Goal: Navigation & Orientation: Find specific page/section

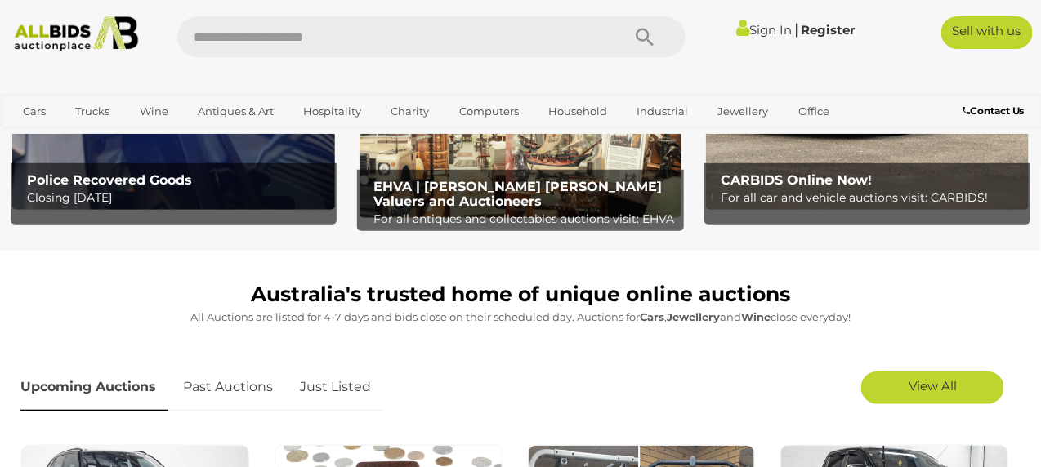
scroll to position [327, 0]
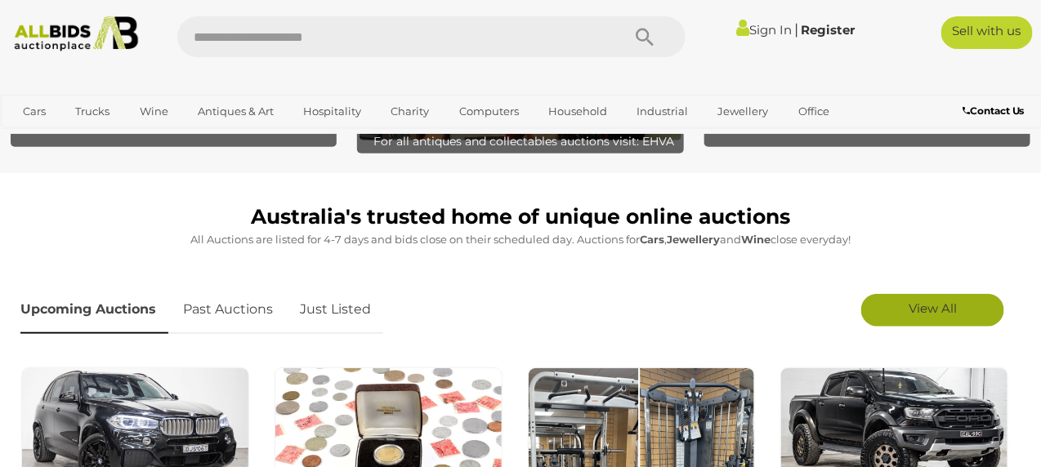
click at [910, 311] on span "View All" at bounding box center [932, 309] width 48 height 16
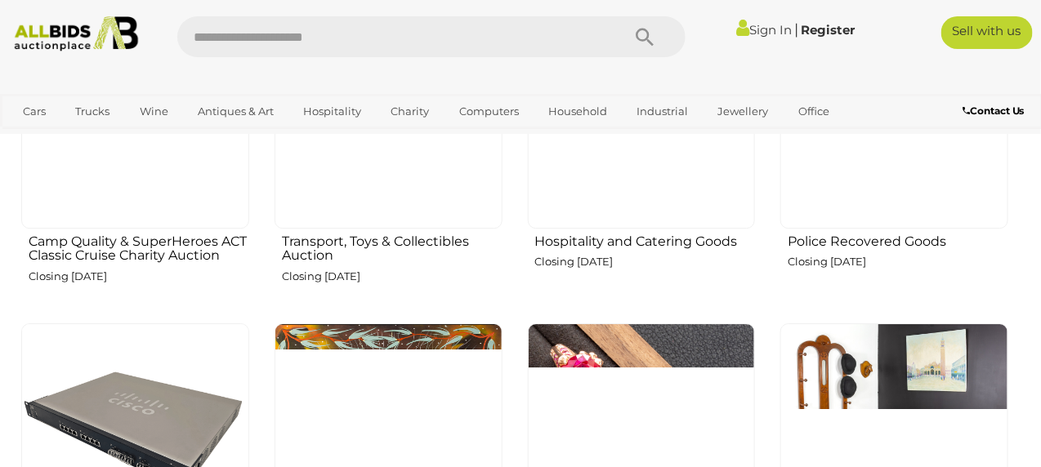
scroll to position [1470, 0]
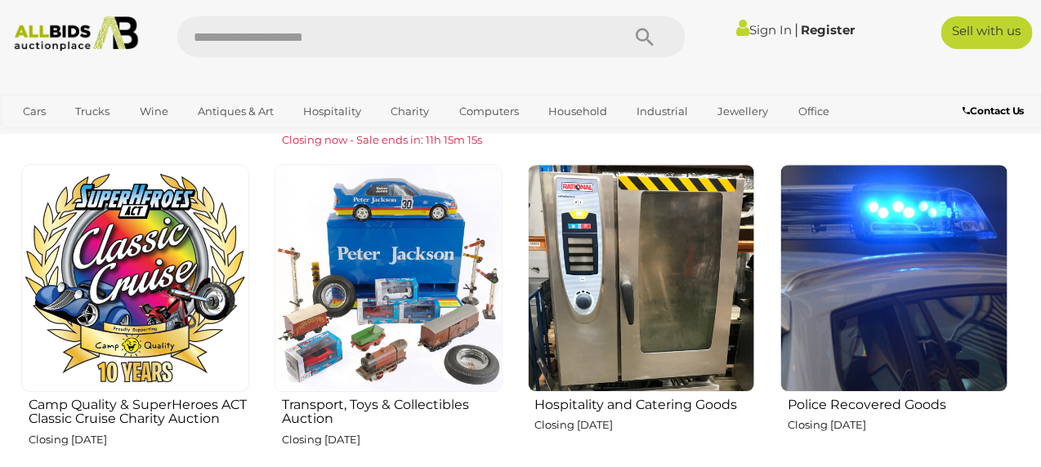
click at [879, 332] on img at bounding box center [894, 278] width 228 height 228
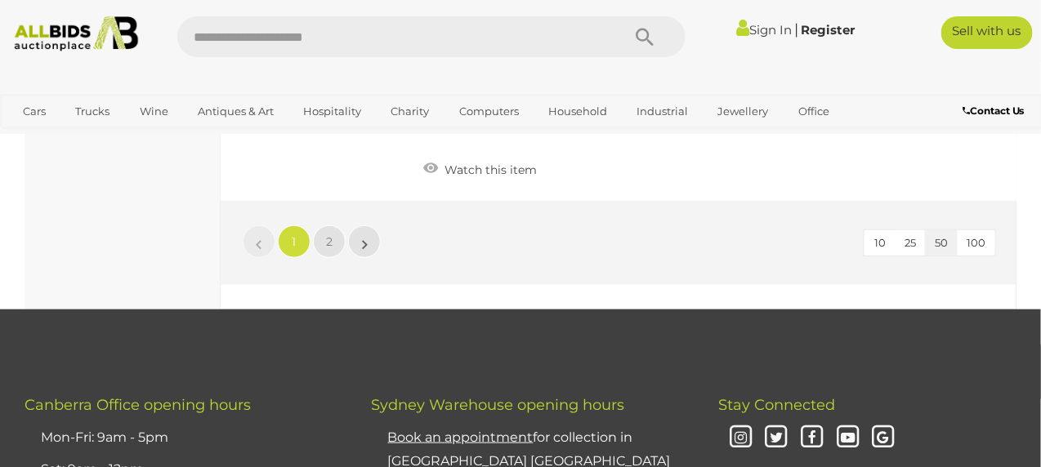
scroll to position [12986, 0]
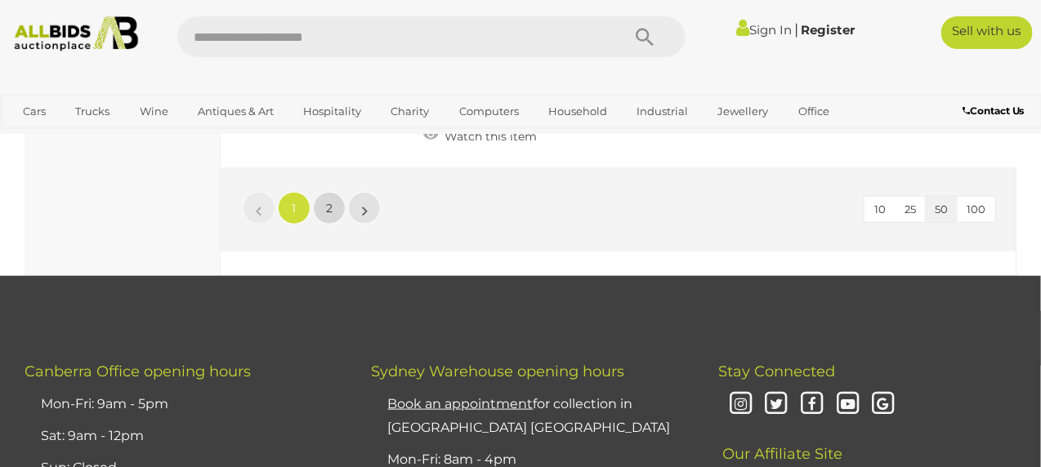
click at [324, 192] on link "2" at bounding box center [329, 208] width 33 height 33
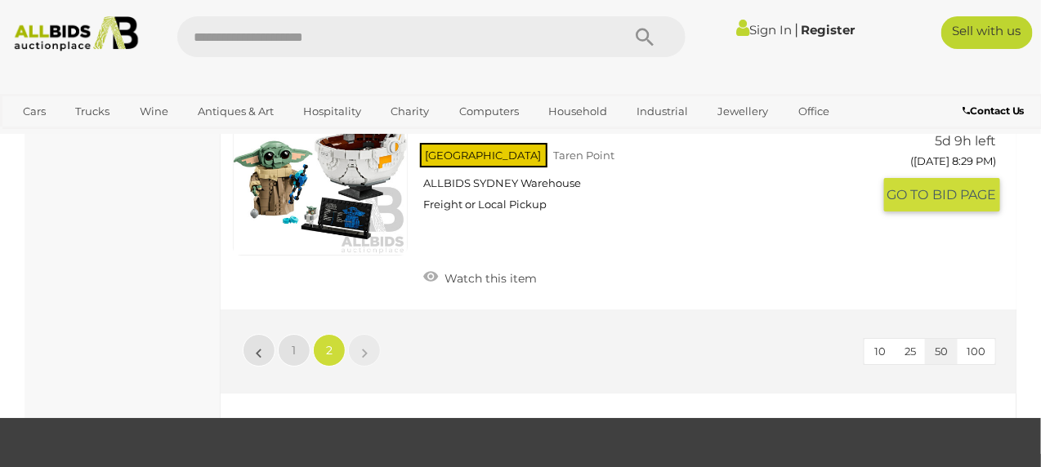
scroll to position [12360, 0]
